Goal: Information Seeking & Learning: Learn about a topic

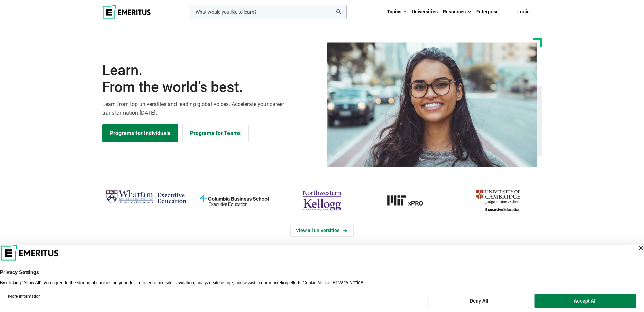
drag, startPoint x: 604, startPoint y: 183, endPoint x: 604, endPoint y: 191, distance: 8.5
click at [604, 183] on div "View all universities" at bounding box center [322, 222] width 652 height 111
click at [632, 253] on header "Privacy Settings By clicking “Allow All”, you agree to the storing of cookies o…" at bounding box center [322, 265] width 644 height 41
click at [636, 247] on div "Close Layer" at bounding box center [641, 248] width 10 height 10
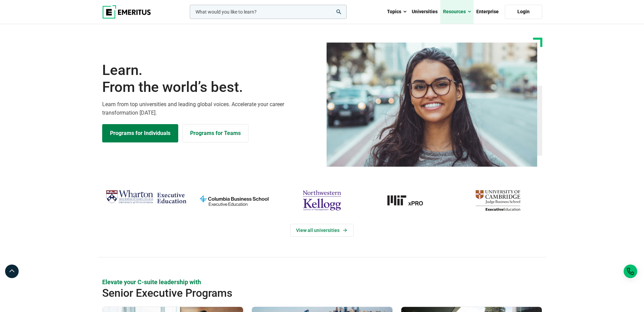
click at [465, 11] on link "Resources" at bounding box center [456, 12] width 33 height 24
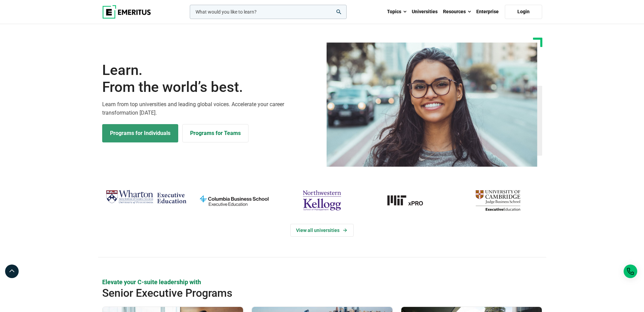
click at [158, 134] on link "Programs for Individuals" at bounding box center [140, 133] width 76 height 18
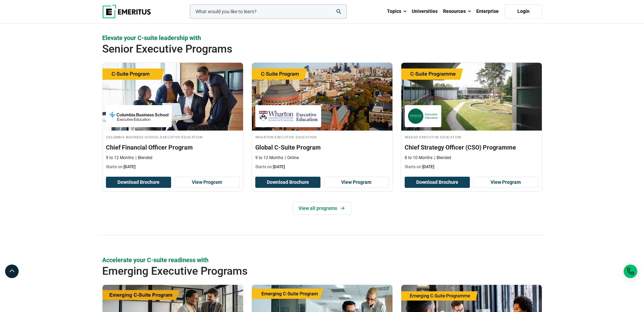
scroll to position [269, 0]
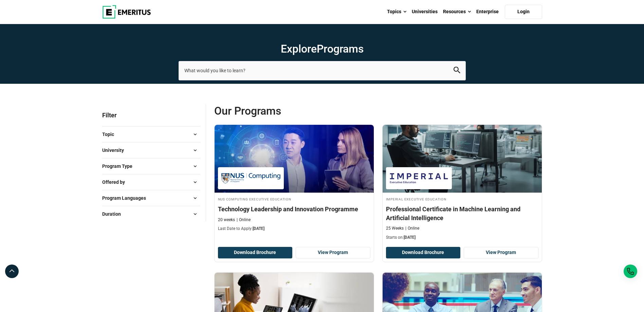
click at [159, 166] on button "Program Type" at bounding box center [151, 166] width 98 height 10
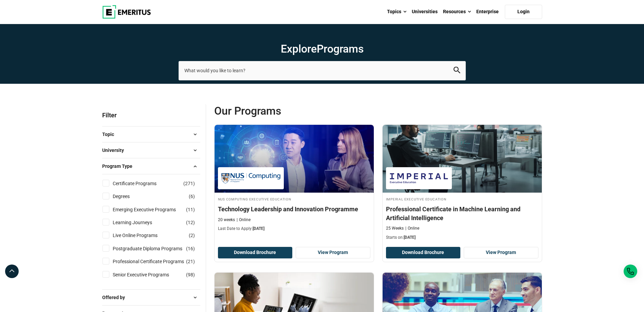
click at [106, 261] on input "Professional Certificate Programs ( 21 )" at bounding box center [105, 261] width 7 height 7
checkbox input "true"
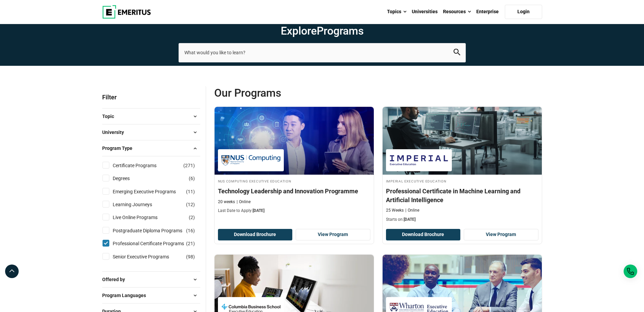
scroll to position [34, 0]
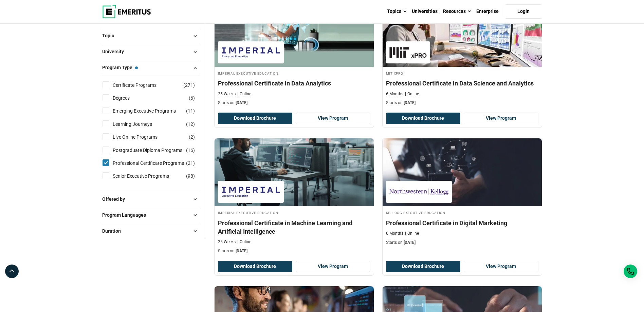
scroll to position [136, 0]
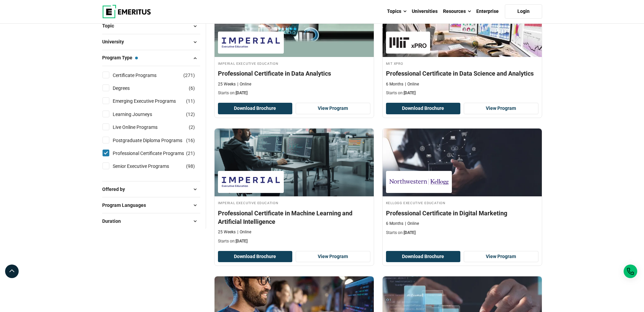
click at [107, 167] on input "Senior Executive Programs ( 98 )" at bounding box center [105, 166] width 7 height 7
checkbox input "true"
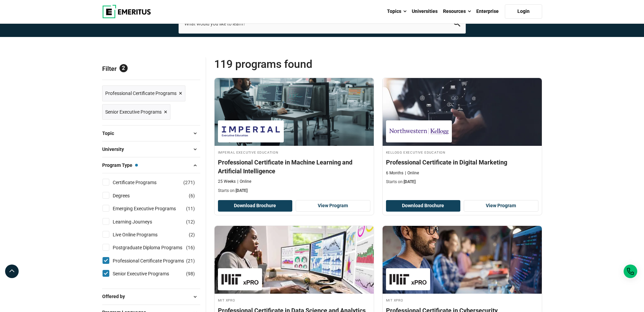
scroll to position [170, 0]
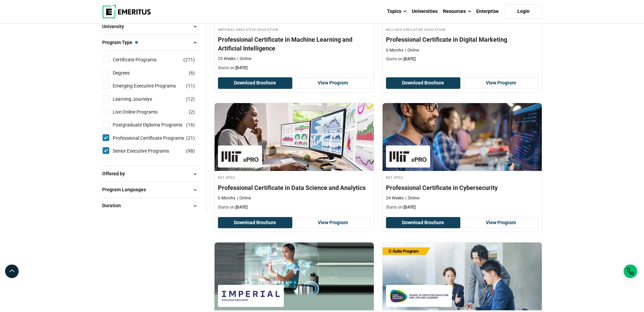
click at [129, 174] on span "Offered by" at bounding box center [116, 173] width 28 height 7
click at [129, 187] on span "Program Languages" at bounding box center [126, 189] width 49 height 7
click at [129, 184] on div "Program Languages English ( 97 ) Portuguese ( 3 ) Spanish ( 19 )" at bounding box center [151, 190] width 98 height 16
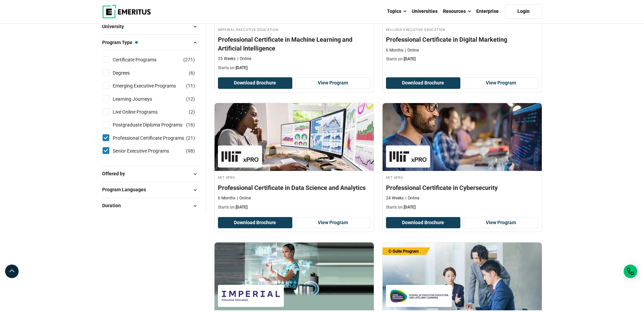
click at [134, 190] on span "Program Languages" at bounding box center [126, 189] width 49 height 7
click at [114, 208] on link "English" at bounding box center [127, 207] width 29 height 7
checkbox input "true"
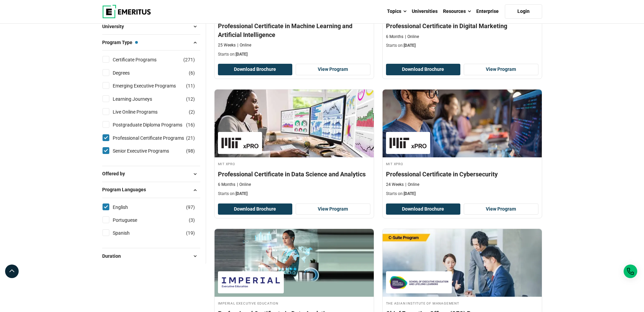
click at [115, 258] on span "Duration" at bounding box center [114, 255] width 24 height 7
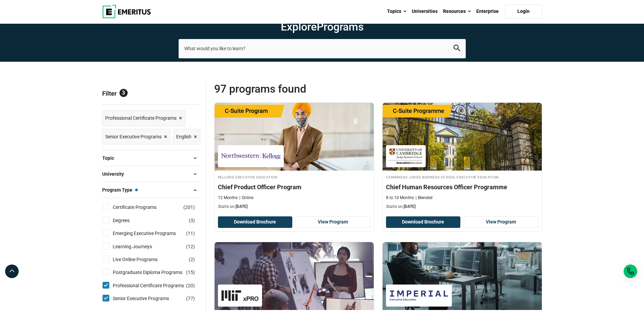
scroll to position [34, 0]
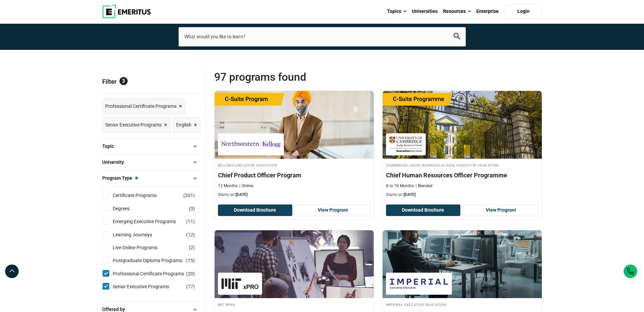
click at [145, 151] on button "Topic" at bounding box center [151, 146] width 98 height 10
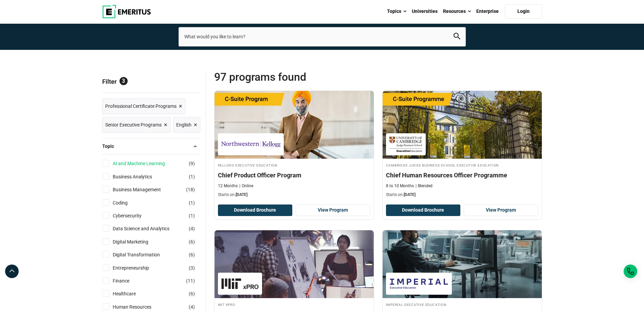
click at [142, 167] on link "AI and Machine Learning" at bounding box center [146, 163] width 66 height 7
checkbox input "true"
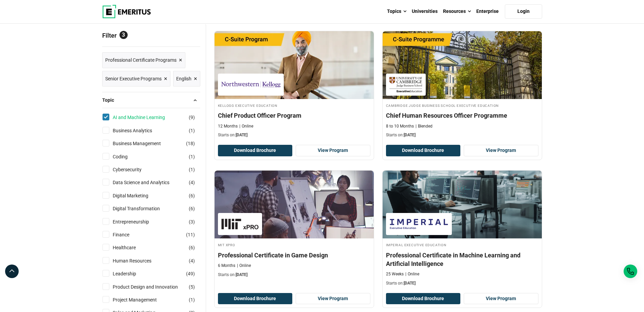
scroll to position [102, 0]
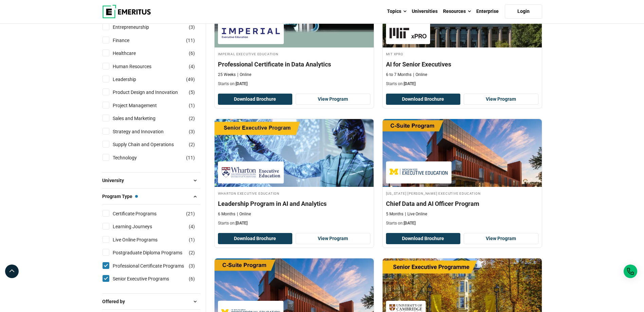
scroll to position [305, 0]
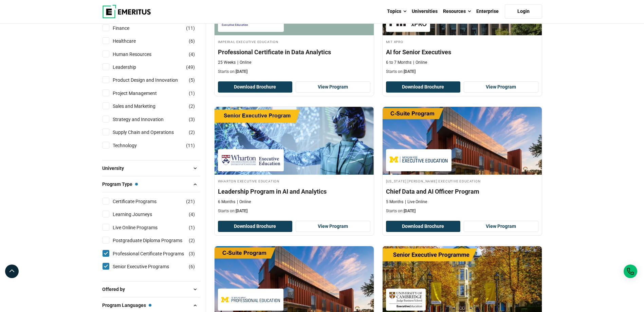
click at [108, 257] on input "Professional Certificate Programs ( 3 )" at bounding box center [105, 253] width 7 height 7
checkbox input "false"
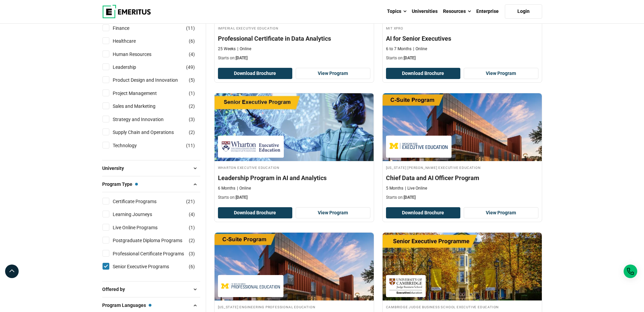
click at [104, 270] on input "Senior Executive Programs ( 6 )" at bounding box center [105, 266] width 7 height 7
checkbox input "false"
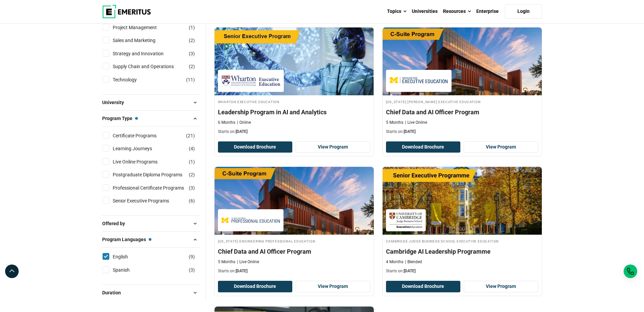
scroll to position [421, 0]
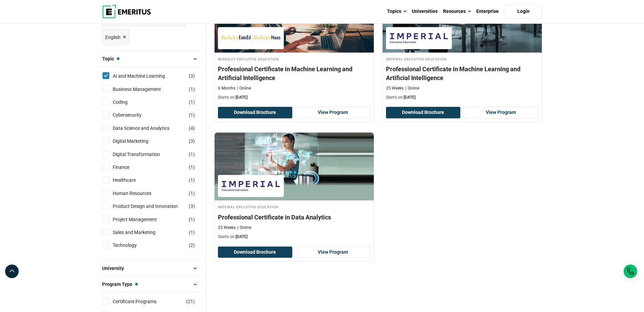
scroll to position [238, 0]
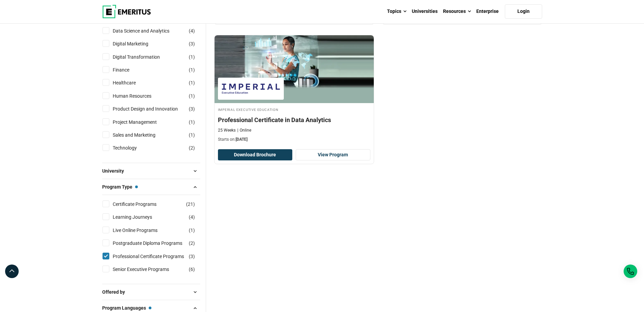
click at [109, 257] on input "Professional Certificate Programs ( 3 )" at bounding box center [105, 256] width 7 height 7
checkbox input "false"
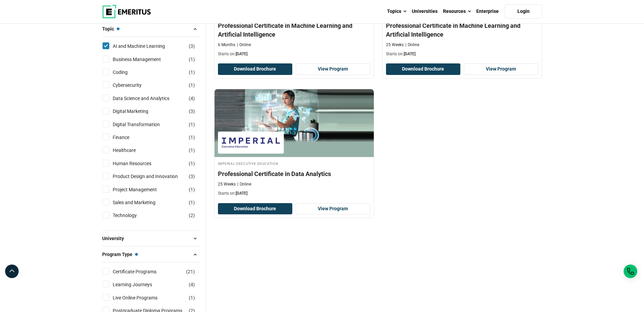
scroll to position [68, 0]
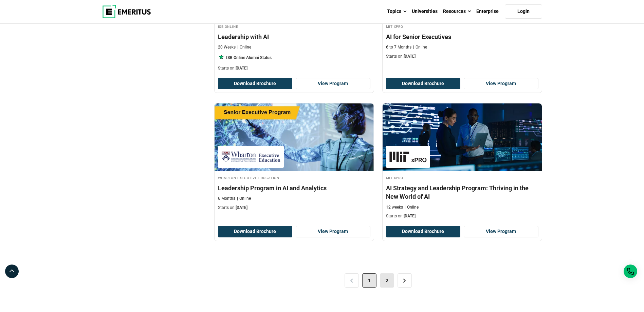
scroll to position [1323, 0]
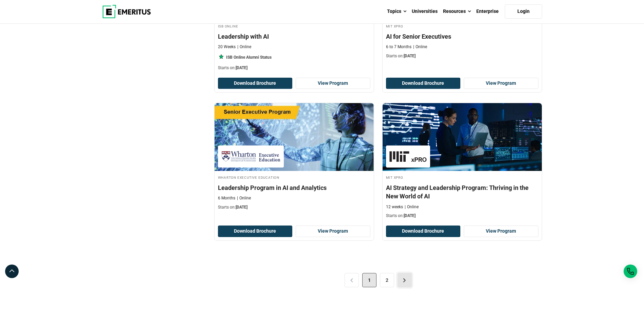
click at [402, 282] on link ">" at bounding box center [404, 280] width 14 height 14
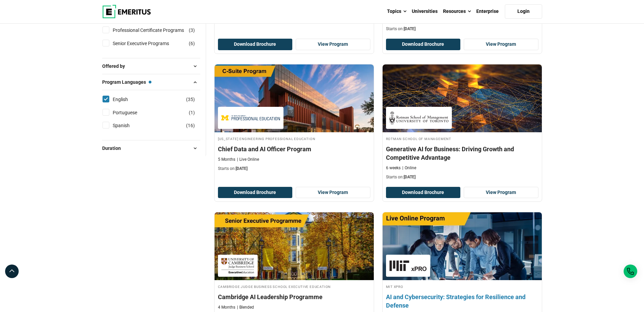
scroll to position [271, 0]
